Goal: Task Accomplishment & Management: Complete application form

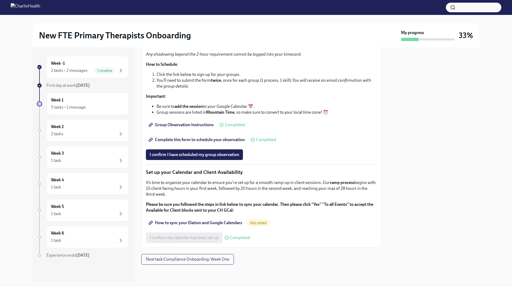
scroll to position [658, 0]
click at [192, 143] on span "Complete this form to schedule your observation" at bounding box center [197, 139] width 95 height 5
click at [102, 70] on span "Complete" at bounding box center [104, 71] width 21 height 4
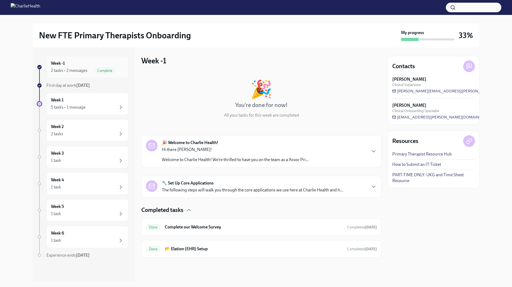
click at [103, 70] on span "Complete" at bounding box center [104, 71] width 21 height 4
click at [96, 103] on div "Week 1 5 tasks • 1 message" at bounding box center [87, 103] width 73 height 13
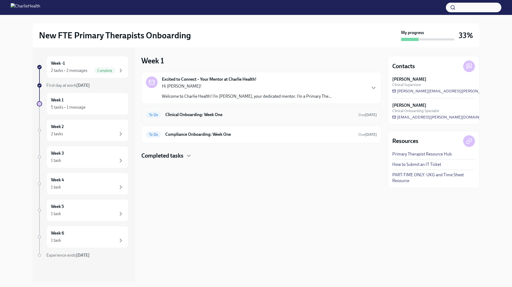
click at [171, 117] on h6 "Clinical Onboarding: Week One" at bounding box center [259, 115] width 189 height 6
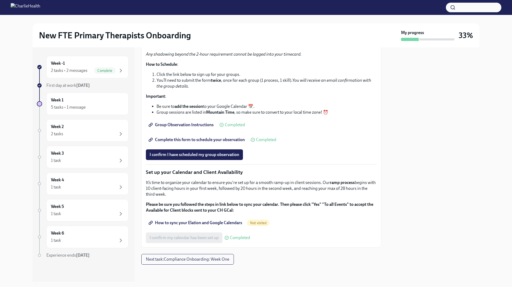
scroll to position [701, 0]
click at [202, 260] on span "Next task : Compliance Onboarding: Week One" at bounding box center [187, 259] width 83 height 5
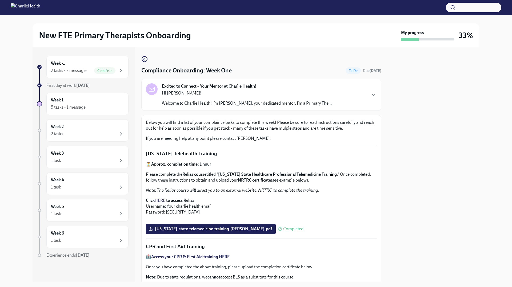
click at [226, 88] on strong "Excited to Connect – Your Mentor at Charlie Health!" at bounding box center [209, 86] width 95 height 6
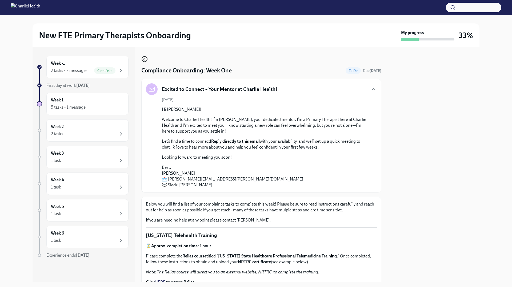
click at [142, 62] on icon "button" at bounding box center [144, 59] width 6 height 6
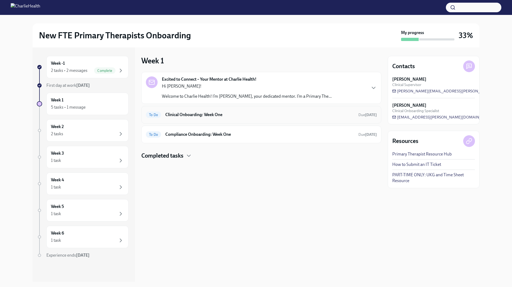
click at [180, 112] on h6 "Clinical Onboarding: Week One" at bounding box center [259, 115] width 189 height 6
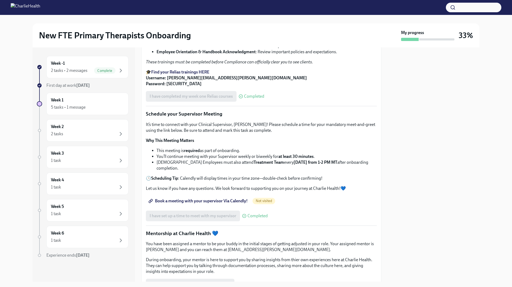
scroll to position [270, 0]
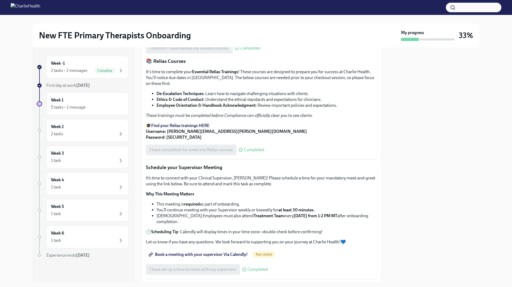
click at [169, 128] on strong "Find your Relias trainings HERE" at bounding box center [180, 125] width 58 height 5
click at [96, 106] on div "5 tasks • 1 message" at bounding box center [87, 107] width 73 height 6
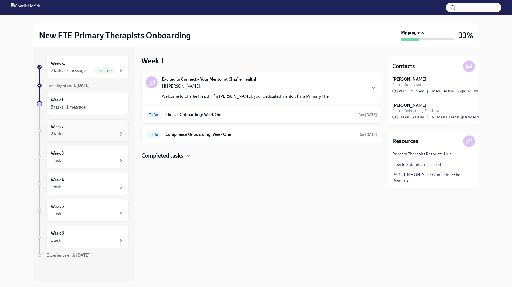
click at [91, 131] on div "2 tasks" at bounding box center [87, 134] width 73 height 6
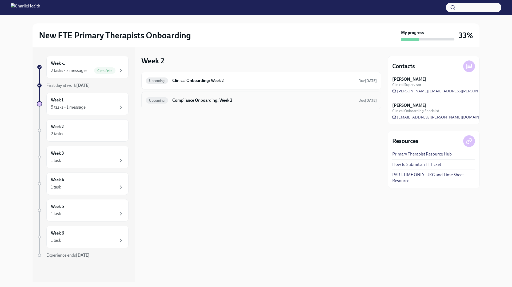
click at [197, 98] on h6 "Compliance Onboarding: Week 2" at bounding box center [263, 101] width 182 height 6
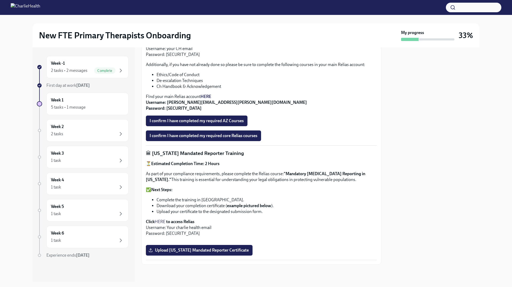
scroll to position [307, 0]
click at [202, 266] on div at bounding box center [261, 273] width 240 height 17
click at [204, 254] on label "Upload [US_STATE] Mandated Reporter Certificate" at bounding box center [199, 250] width 107 height 11
click at [0, 0] on input "Upload [US_STATE] Mandated Reporter Certificate" at bounding box center [0, 0] width 0 height 0
click at [300, 255] on div "Relias - [PERSON_NAME] (BH).pdf Completed" at bounding box center [261, 250] width 231 height 11
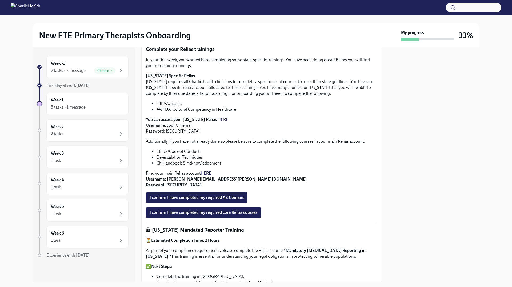
scroll to position [0, 0]
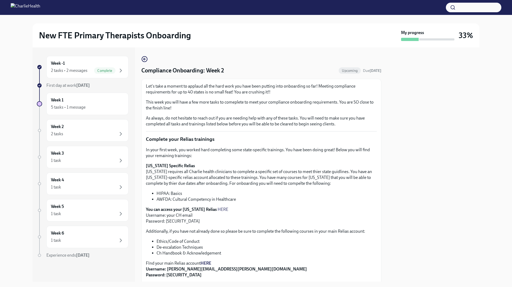
click at [141, 58] on div "Week -1 2 tasks • 2 messages Complete First day at work [DATE] Week 1 5 tasks •…" at bounding box center [256, 164] width 447 height 235
click at [141, 59] on icon "button" at bounding box center [144, 59] width 6 height 6
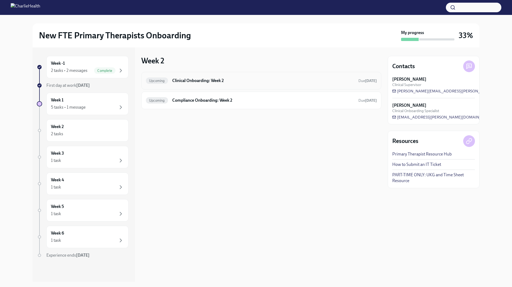
click at [179, 86] on div "Upcoming Clinical Onboarding: Week 2 Due [DATE]" at bounding box center [261, 81] width 240 height 18
click at [185, 81] on h6 "Clinical Onboarding: Week 2" at bounding box center [263, 81] width 182 height 6
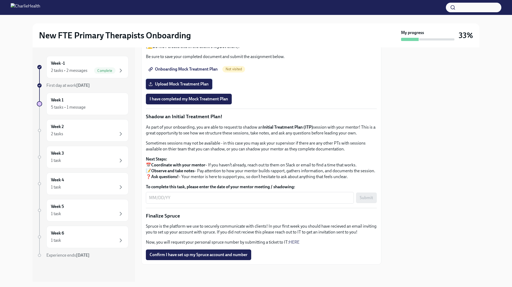
scroll to position [470, 0]
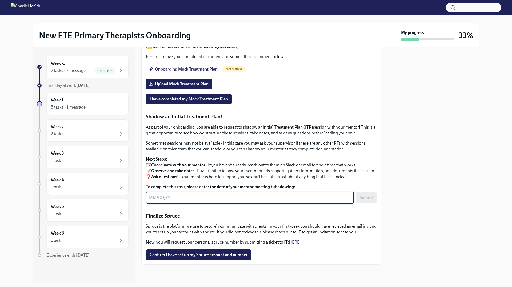
click at [279, 201] on textarea "To complete this task, please enter the date of your mentor meeting / shadowing:" at bounding box center [250, 198] width 202 height 6
type textarea "0"
type textarea "[DATE]"
click at [360, 201] on span "Submit" at bounding box center [366, 197] width 13 height 5
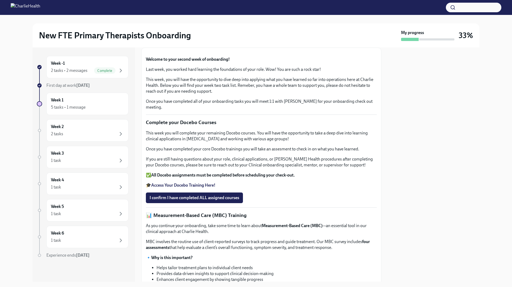
scroll to position [0, 0]
